Goal: Task Accomplishment & Management: Complete application form

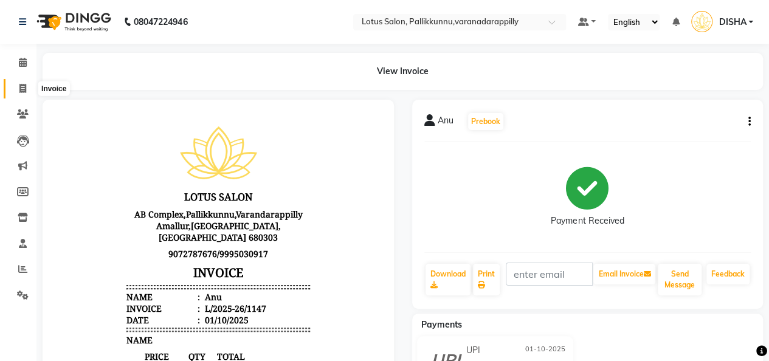
click at [24, 88] on icon at bounding box center [22, 88] width 7 height 9
select select "service"
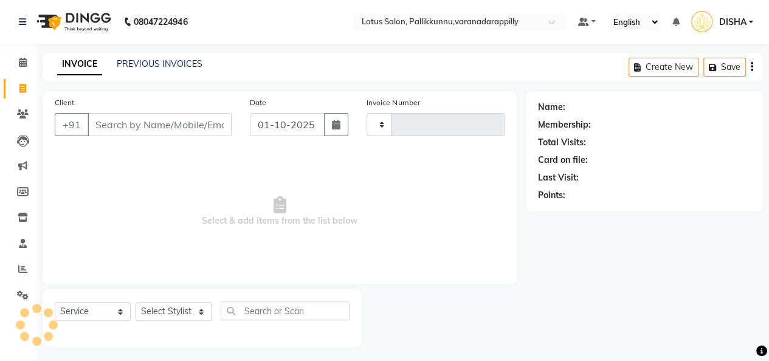
scroll to position [4, 0]
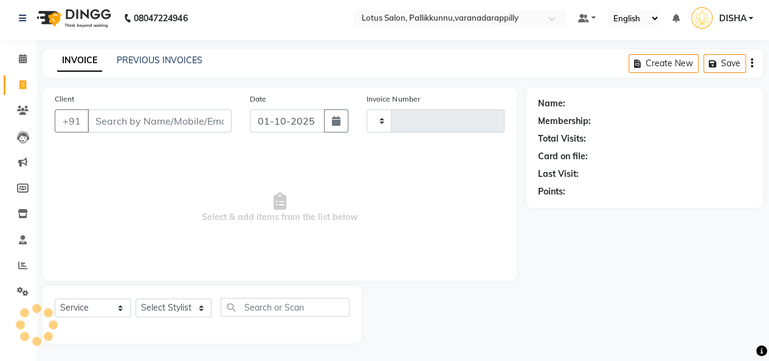
type input "1148"
select select "8188"
click at [141, 113] on input "Client" at bounding box center [160, 120] width 144 height 23
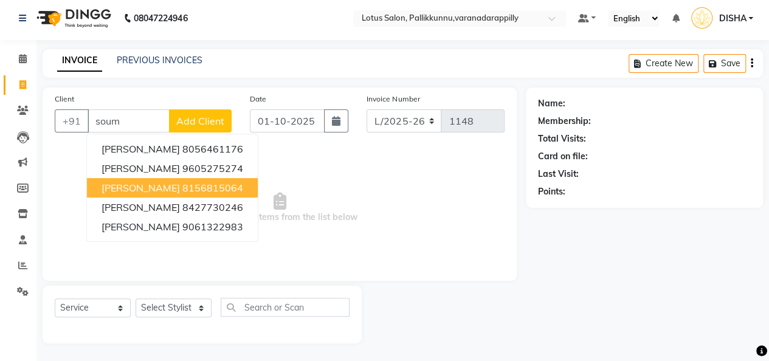
click at [196, 184] on ngb-highlight "8156815064" at bounding box center [212, 188] width 61 height 12
type input "8156815064"
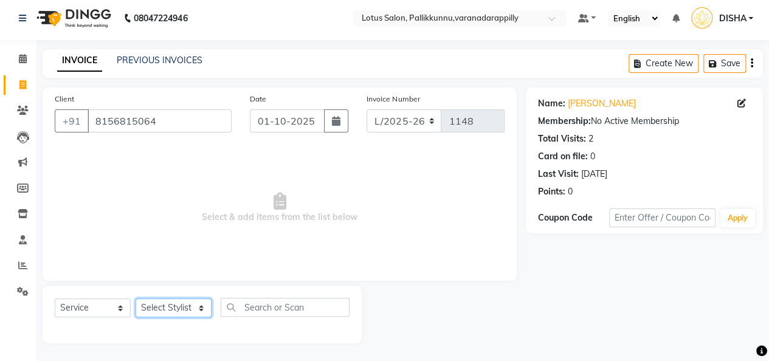
click at [196, 306] on select "Select Stylist DISHA [PERSON_NAME] Naflin [PERSON_NAME] [PERSON_NAME]" at bounding box center [174, 308] width 76 height 19
select select "89522"
click at [136, 299] on select "Select Stylist DISHA [PERSON_NAME] Naflin [PERSON_NAME] [PERSON_NAME]" at bounding box center [174, 308] width 76 height 19
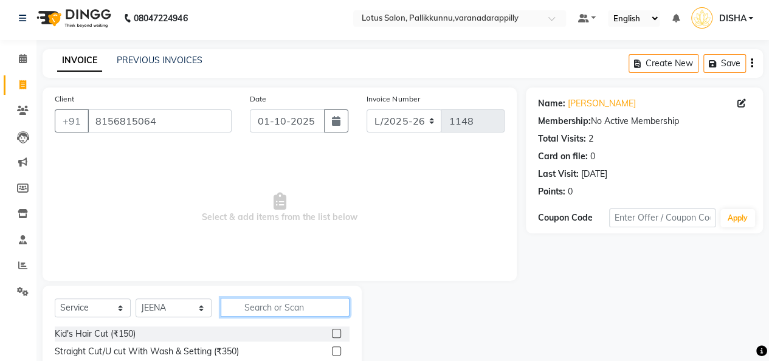
click at [262, 302] on input "text" at bounding box center [285, 307] width 129 height 19
type input "a"
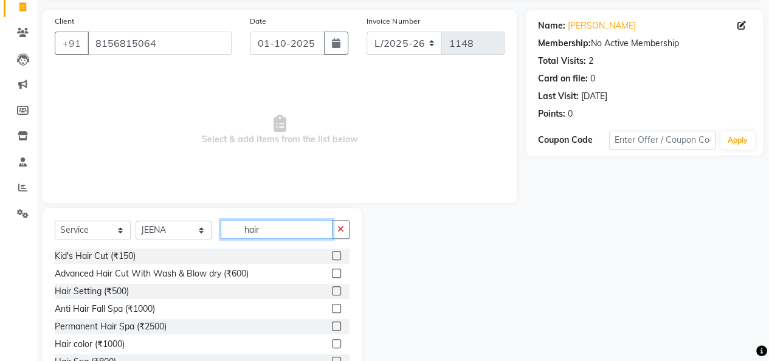
scroll to position [85, 0]
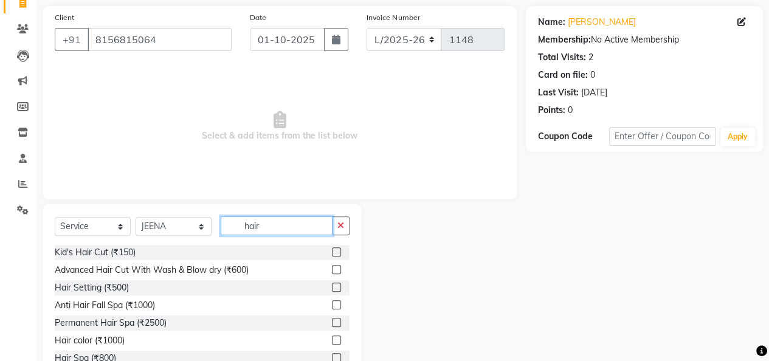
type input "hair"
click at [332, 339] on label at bounding box center [336, 340] width 9 height 9
click at [332, 339] on input "checkbox" at bounding box center [336, 341] width 8 height 8
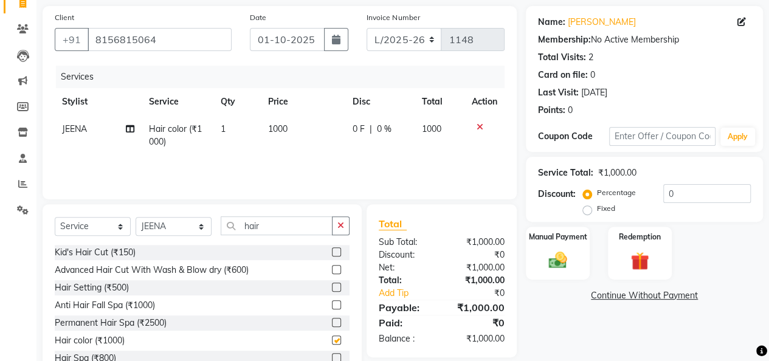
click at [332, 339] on label at bounding box center [336, 340] width 9 height 9
click at [332, 339] on input "checkbox" at bounding box center [336, 341] width 8 height 8
checkbox input "false"
click at [339, 223] on icon "button" at bounding box center [341, 225] width 7 height 9
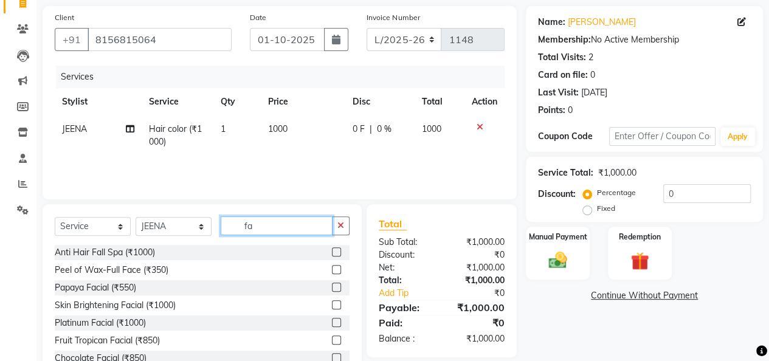
type input "fa"
click at [332, 287] on label at bounding box center [336, 287] width 9 height 9
click at [332, 287] on input "checkbox" at bounding box center [336, 288] width 8 height 8
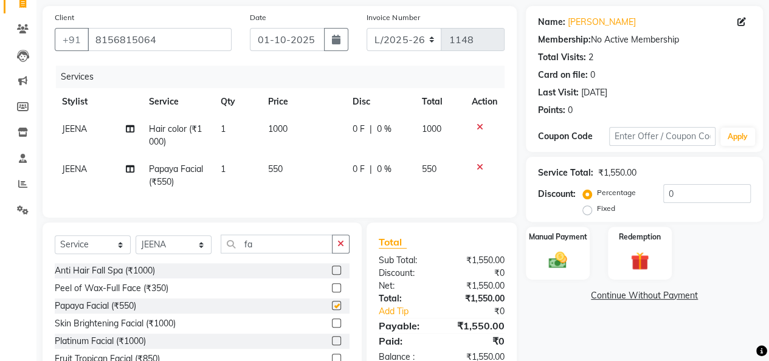
checkbox input "false"
click at [349, 253] on button "button" at bounding box center [341, 244] width 18 height 19
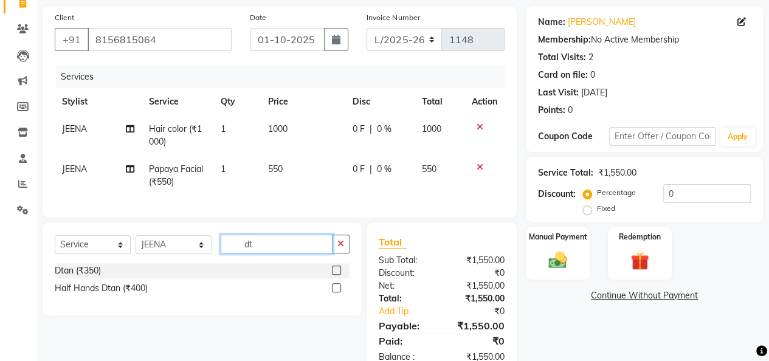
type input "dt"
click at [336, 275] on label at bounding box center [336, 270] width 9 height 9
click at [336, 275] on input "checkbox" at bounding box center [336, 271] width 8 height 8
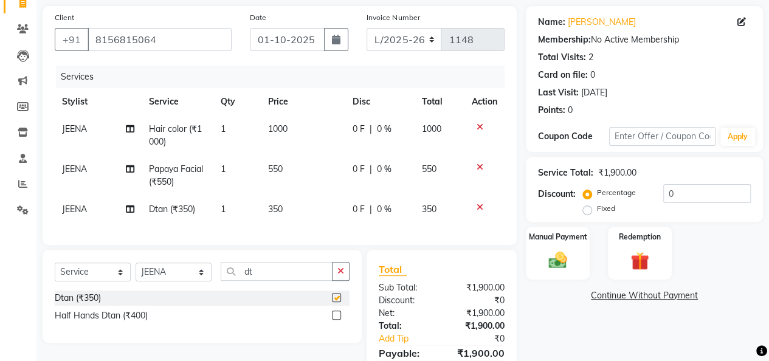
checkbox input "false"
click at [341, 275] on icon "button" at bounding box center [341, 271] width 7 height 9
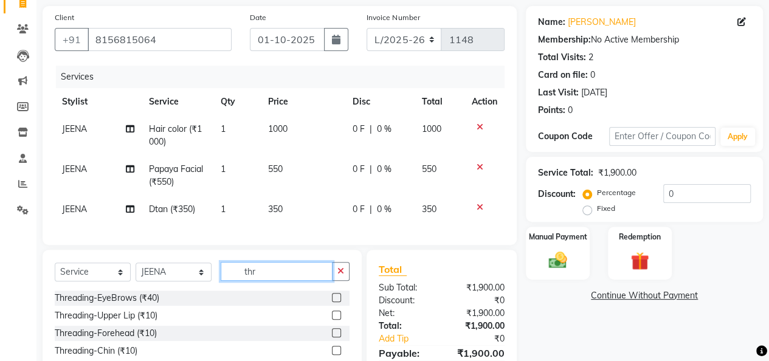
type input "thr"
click at [332, 302] on label at bounding box center [336, 297] width 9 height 9
click at [332, 302] on input "checkbox" at bounding box center [336, 298] width 8 height 8
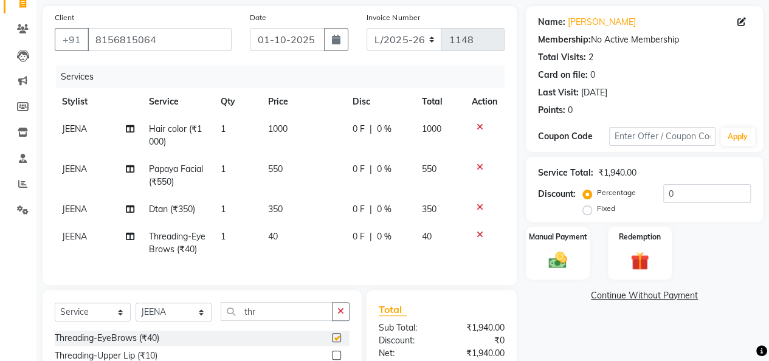
checkbox input "false"
click at [552, 251] on img at bounding box center [557, 260] width 31 height 22
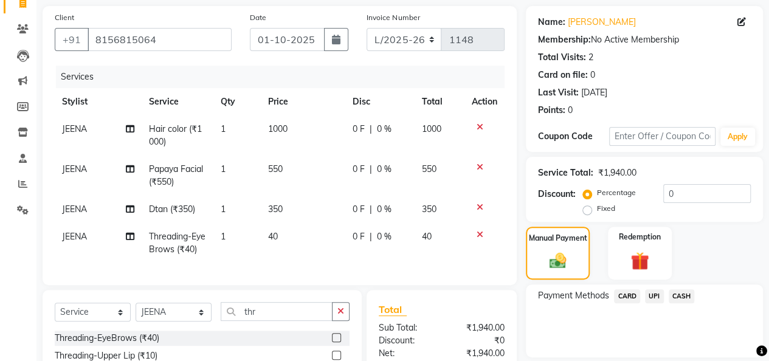
click at [653, 296] on span "UPI" at bounding box center [654, 296] width 19 height 14
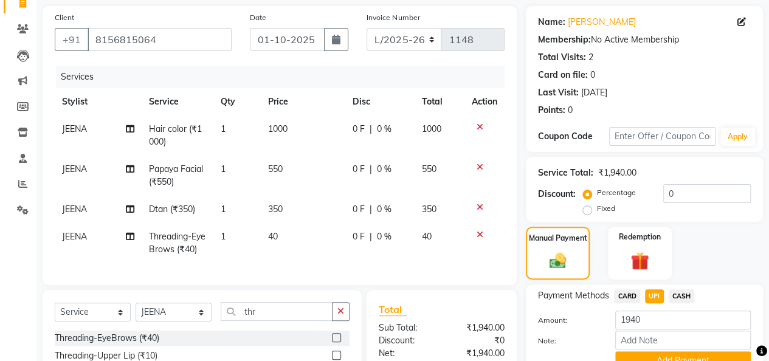
scroll to position [220, 0]
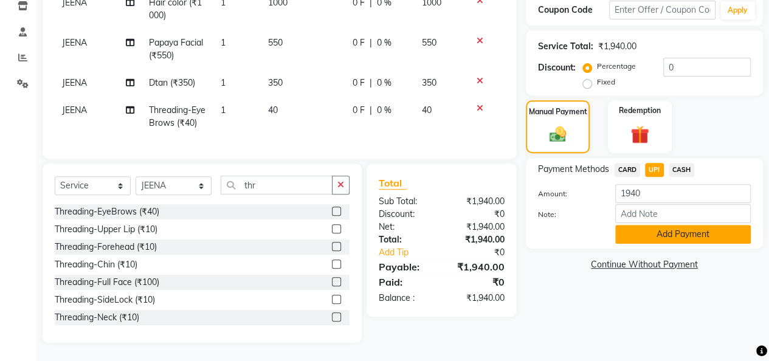
click at [690, 227] on button "Add Payment" at bounding box center [683, 234] width 136 height 19
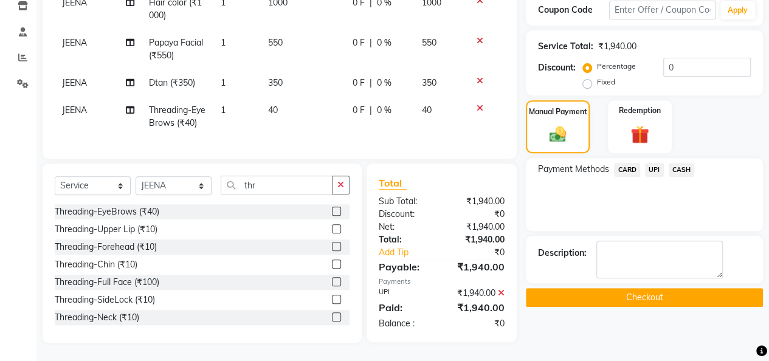
click at [674, 288] on button "Checkout" at bounding box center [644, 297] width 237 height 19
